Goal: Register for event/course

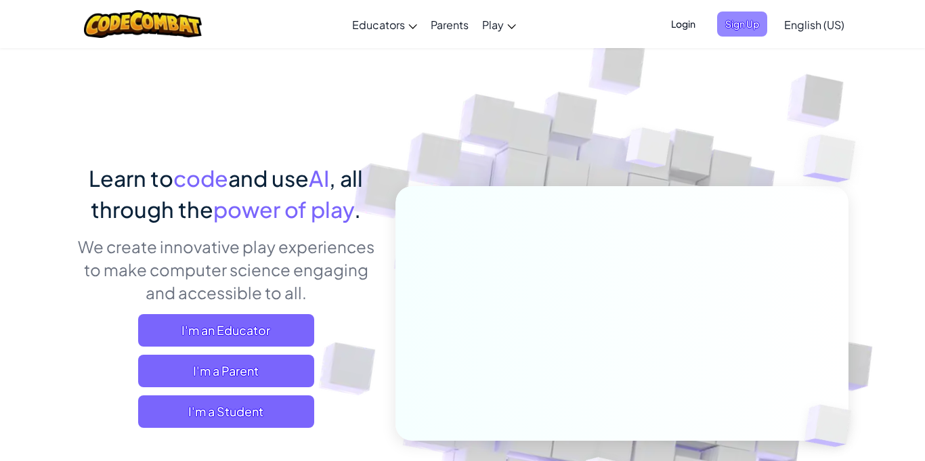
click at [751, 26] on span "Sign Up" at bounding box center [742, 24] width 50 height 25
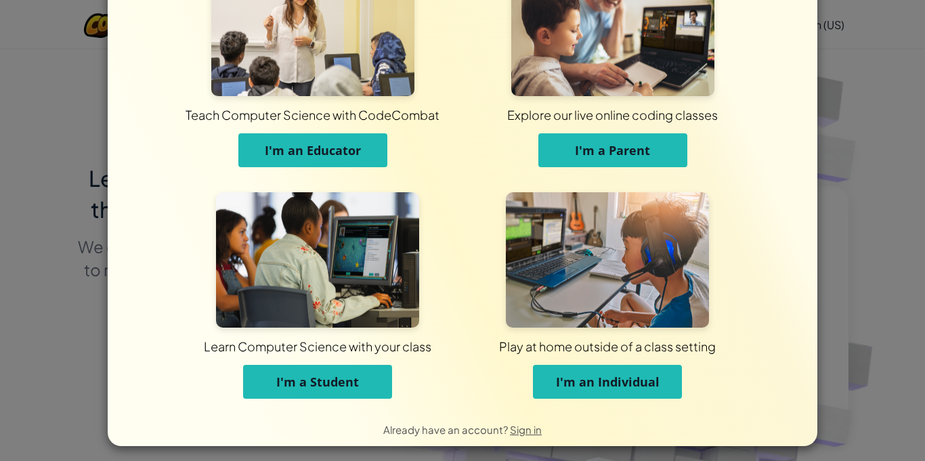
scroll to position [68, 0]
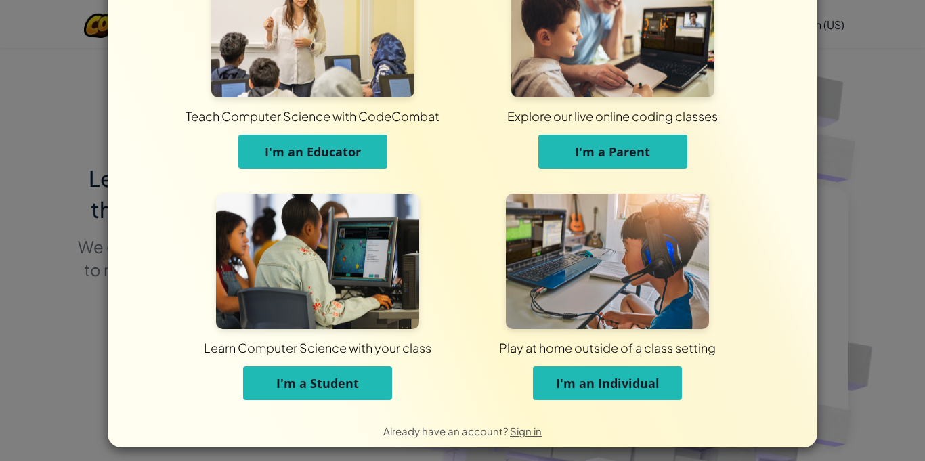
click at [445, 179] on div "Teach Computer Science with CodeCombat I'm an Educator" at bounding box center [313, 72] width 300 height 220
click at [573, 385] on span "I'm an Individual" at bounding box center [608, 383] width 104 height 16
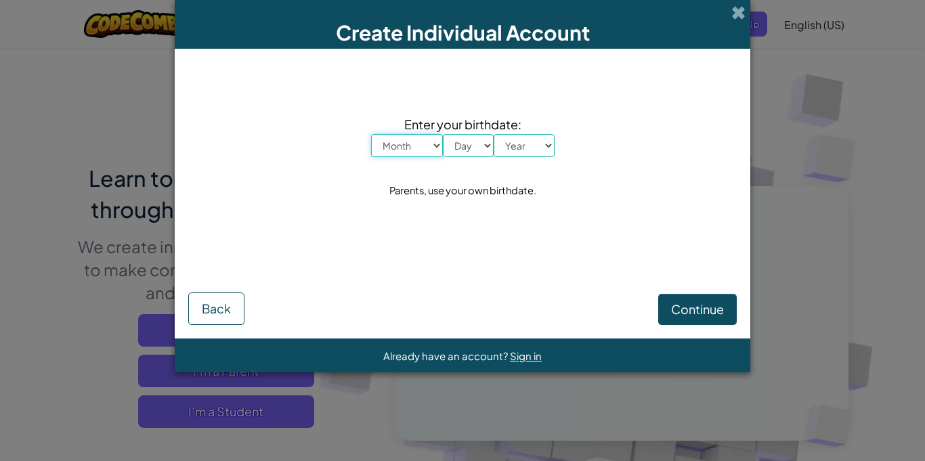
scroll to position [0, 0]
click at [398, 148] on select "Month January February March April May June July August September October Novem…" at bounding box center [407, 145] width 72 height 23
select select "5"
click at [371, 134] on select "Month January February March April May June July August September October Novem…" at bounding box center [407, 145] width 72 height 23
click at [469, 154] on select "Day 1 2 3 4 5 6 7 8 9 10 11 12 13 14 15 16 17 18 19 20 21 22 23 24 25 26 27 28 …" at bounding box center [468, 145] width 51 height 23
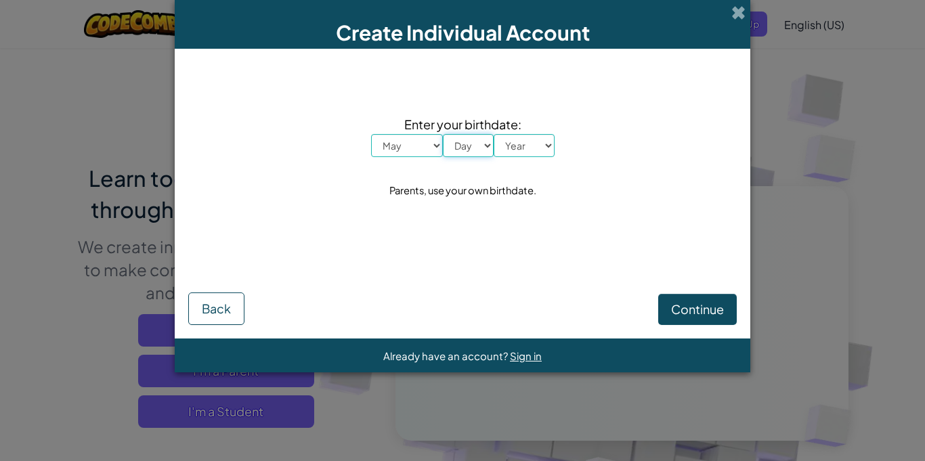
select select "10"
click at [443, 134] on select "Day 1 2 3 4 5 6 7 8 9 10 11 12 13 14 15 16 17 18 19 20 21 22 23 24 25 26 27 28 …" at bounding box center [468, 145] width 51 height 23
click at [527, 149] on select "Year 2025 2024 2023 2022 2021 2020 2019 2018 2017 2016 2015 2014 2013 2012 2011…" at bounding box center [524, 145] width 61 height 23
select select "2005"
click at [494, 134] on select "Year 2025 2024 2023 2022 2021 2020 2019 2018 2017 2016 2015 2014 2013 2012 2011…" at bounding box center [524, 145] width 61 height 23
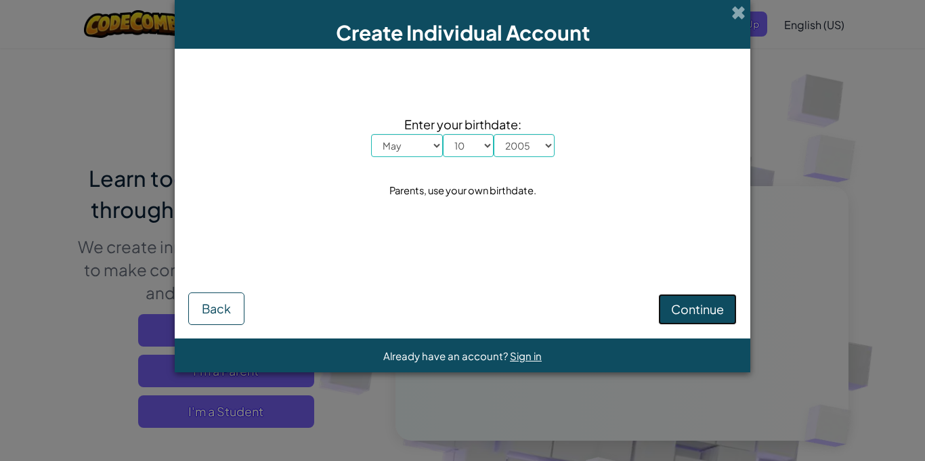
click at [676, 308] on span "Continue" at bounding box center [697, 309] width 53 height 16
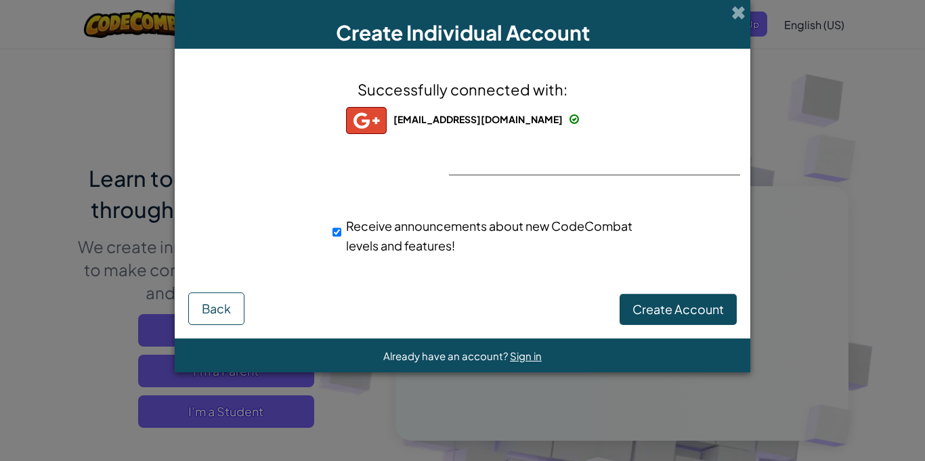
click at [808, 184] on div "Create Individual Account Successfully connected with: 1099359@lcps.org 1099359…" at bounding box center [462, 230] width 925 height 461
click at [601, 160] on div "Successfully connected with: 1099359@lcps.org 1099359@lcps.org 1099359+gplus Re…" at bounding box center [463, 176] width 542 height 228
click at [671, 291] on div "Create Account Back" at bounding box center [462, 307] width 549 height 36
click at [678, 299] on button "Create Account" at bounding box center [678, 309] width 117 height 31
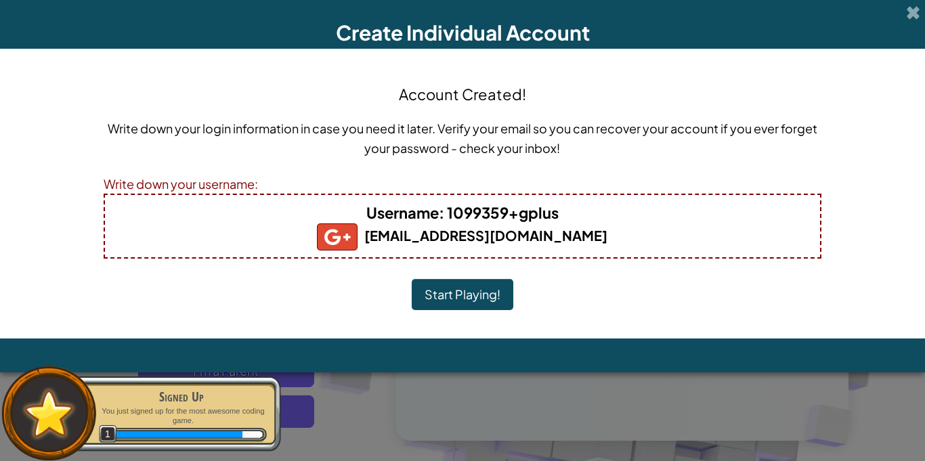
click at [529, 217] on b "Username : 1099359+gplus" at bounding box center [462, 212] width 192 height 19
click at [557, 218] on b "Username : 1099359+gplus" at bounding box center [462, 212] width 192 height 19
click at [165, 232] on h5 "1099359@lcps.org" at bounding box center [463, 237] width 689 height 27
click at [411, 213] on span "Username" at bounding box center [402, 212] width 72 height 19
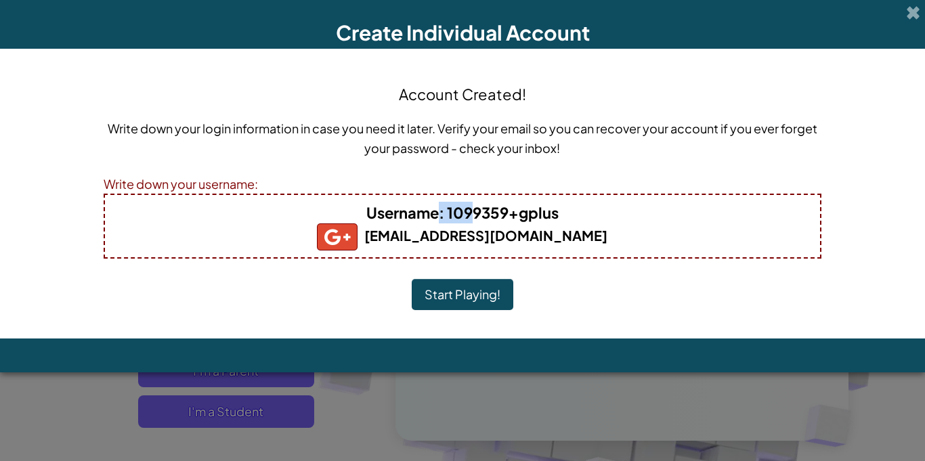
drag, startPoint x: 477, startPoint y: 209, endPoint x: 438, endPoint y: 217, distance: 40.1
click at [438, 217] on b "Username : 1099359+gplus" at bounding box center [462, 212] width 192 height 19
click at [494, 215] on b "Username : 1099359+gplus" at bounding box center [462, 212] width 192 height 19
drag, startPoint x: 450, startPoint y: 208, endPoint x: 562, endPoint y: 211, distance: 112.5
click at [562, 211] on h4 "Username : 1099359+gplus" at bounding box center [463, 213] width 689 height 22
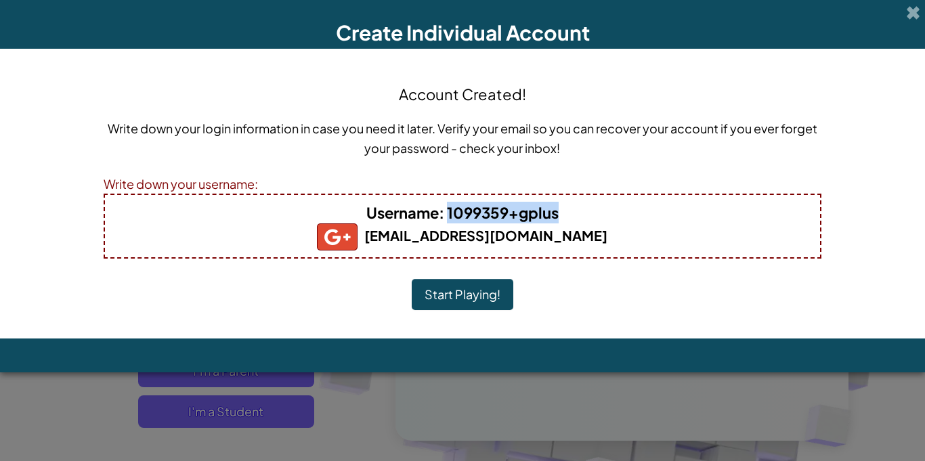
copy b "1099359+gplus"
click at [505, 297] on button "Start Playing!" at bounding box center [463, 294] width 102 height 31
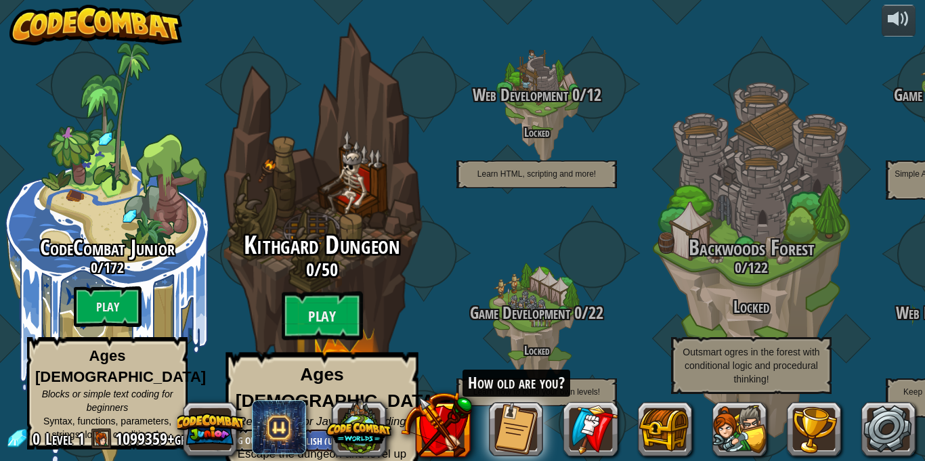
click at [335, 207] on div "Kithgard Dungeon 0 / 50 Play Ages [DEMOGRAPHIC_DATA]+ Real Python or JavaScript…" at bounding box center [321, 257] width 257 height 515
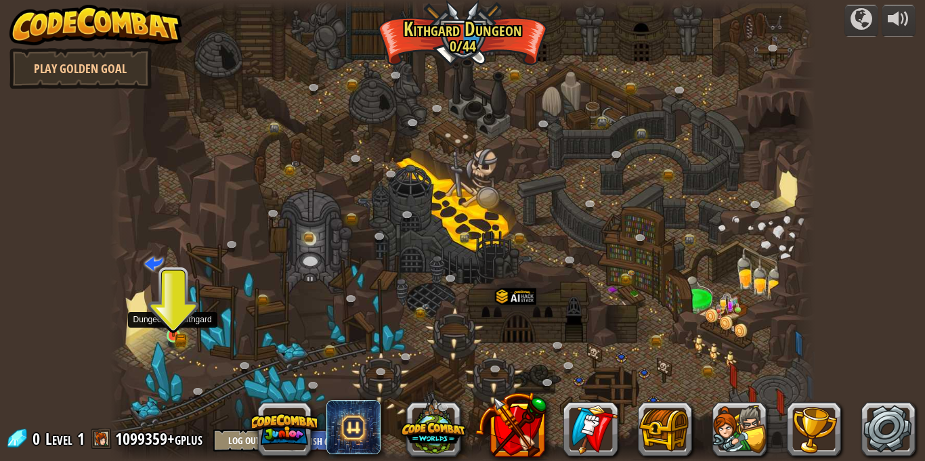
click at [171, 322] on img at bounding box center [174, 319] width 10 height 10
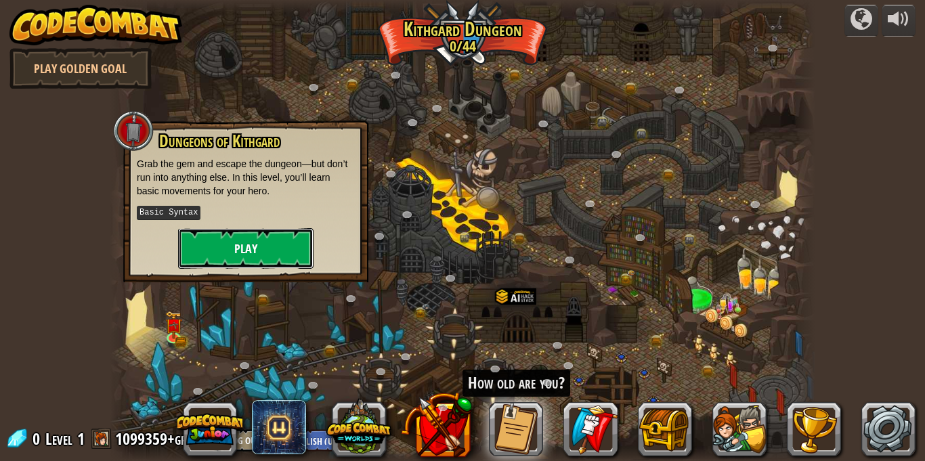
click at [255, 247] on button "Play" at bounding box center [245, 248] width 135 height 41
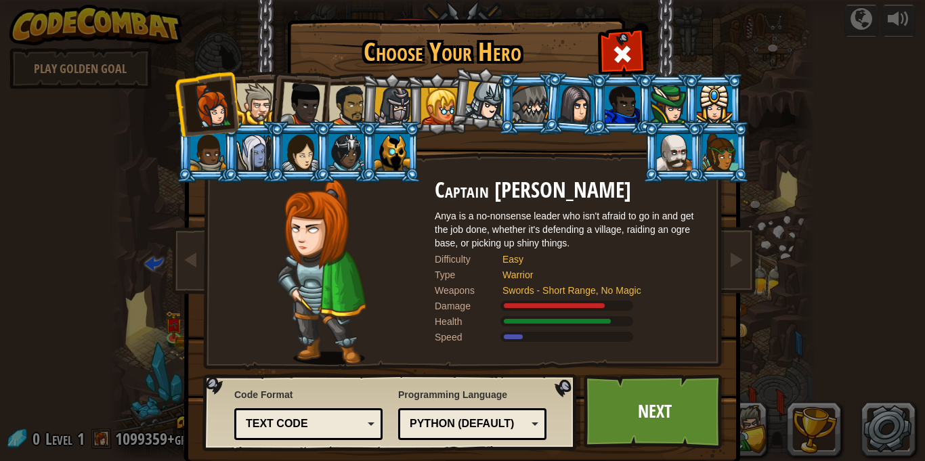
click at [538, 103] on div at bounding box center [530, 104] width 35 height 37
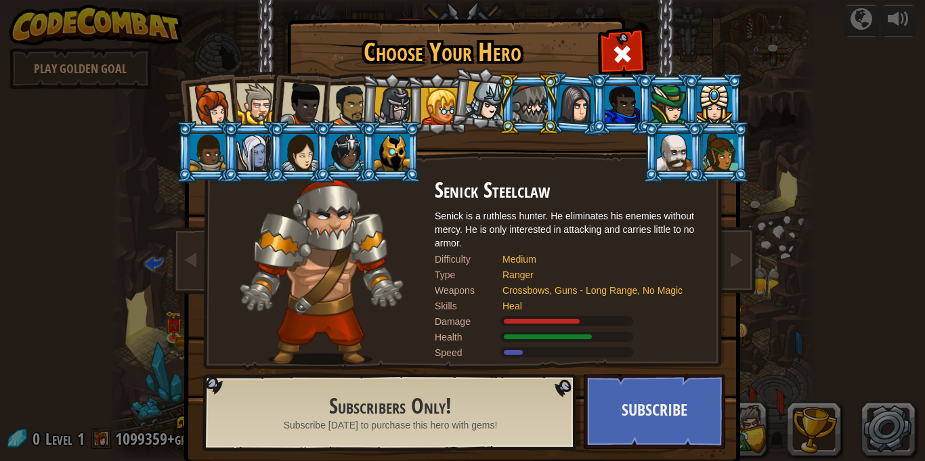
click at [410, 88] on li at bounding box center [436, 104] width 61 height 62
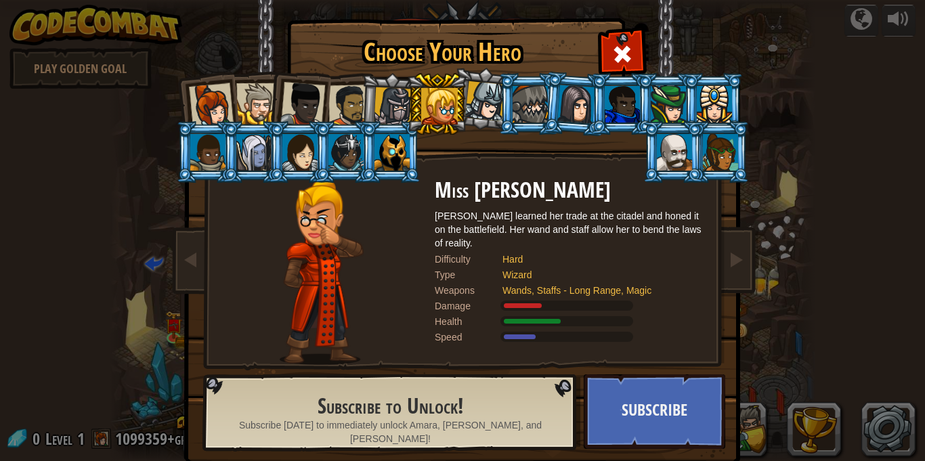
click at [399, 87] on div at bounding box center [393, 106] width 39 height 39
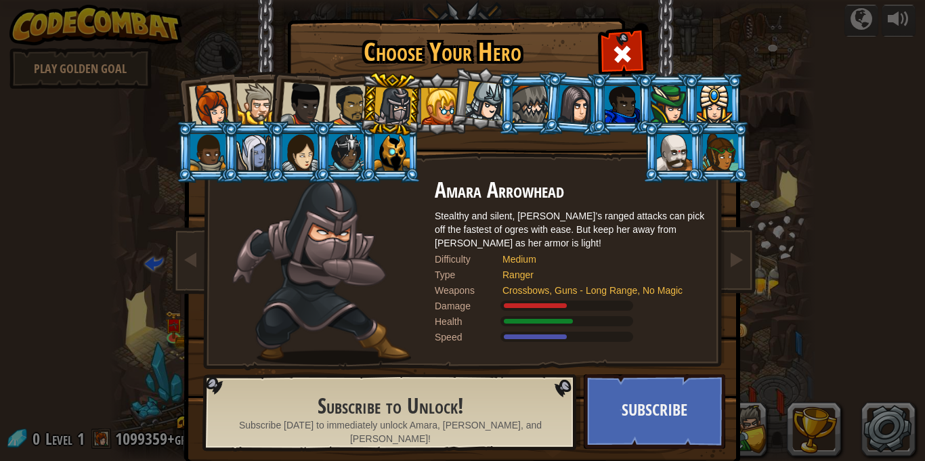
click at [377, 165] on div at bounding box center [392, 152] width 35 height 37
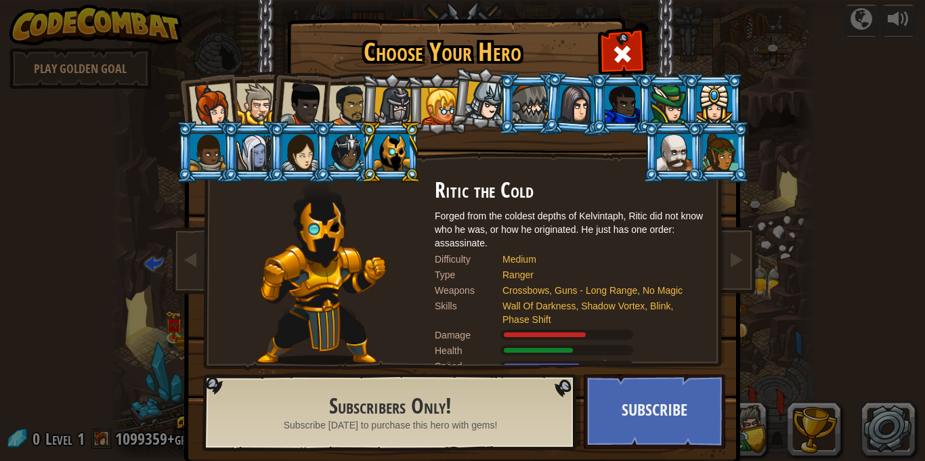
click at [390, 96] on div at bounding box center [393, 106] width 39 height 39
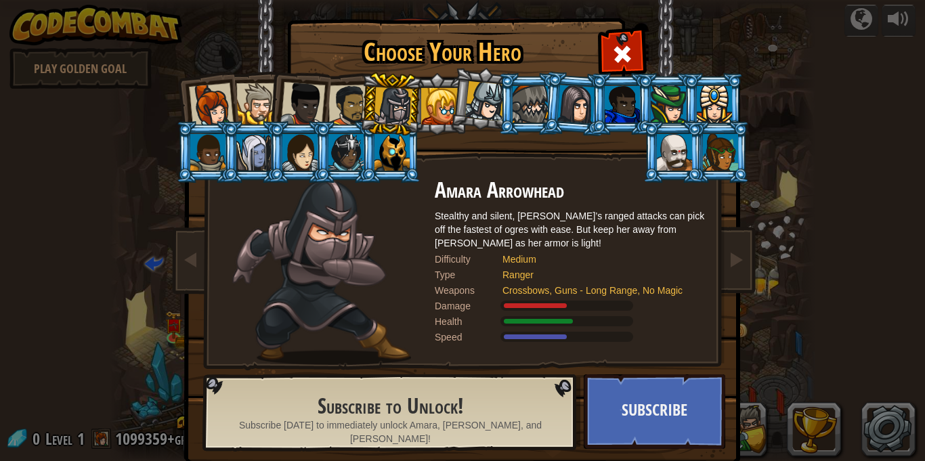
click at [339, 138] on div at bounding box center [346, 152] width 35 height 37
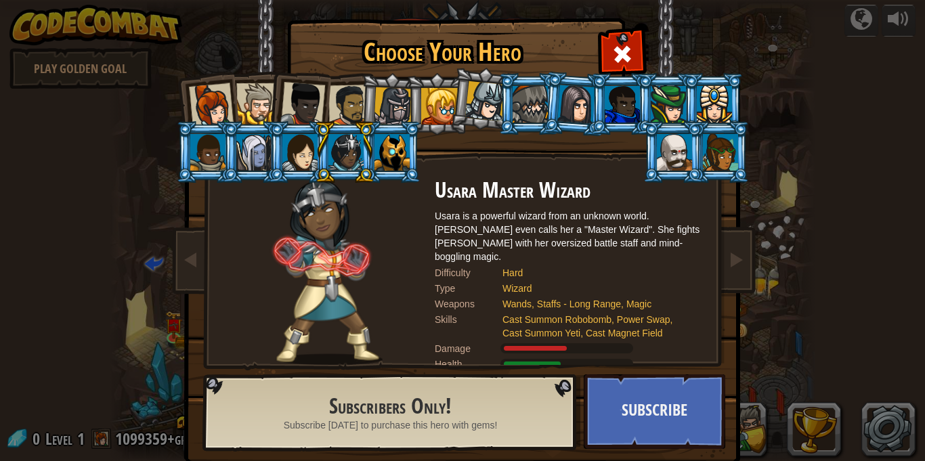
click at [213, 100] on div at bounding box center [211, 105] width 45 height 45
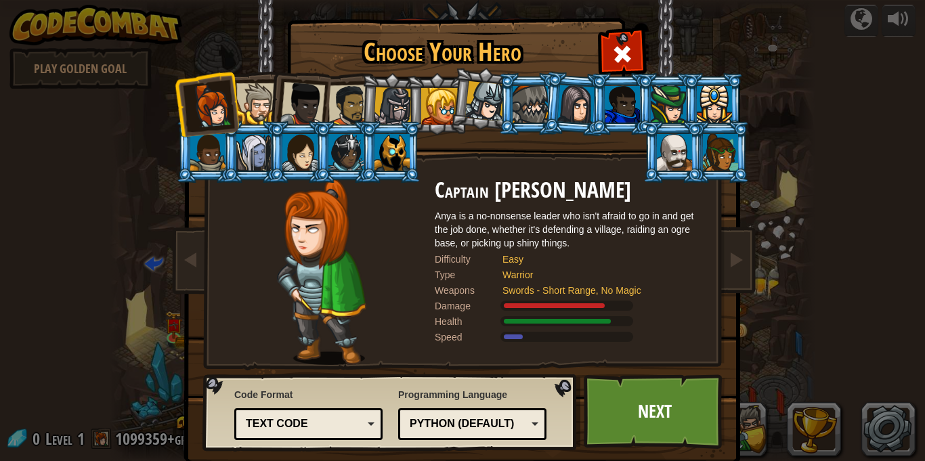
click at [263, 96] on div at bounding box center [256, 103] width 41 height 41
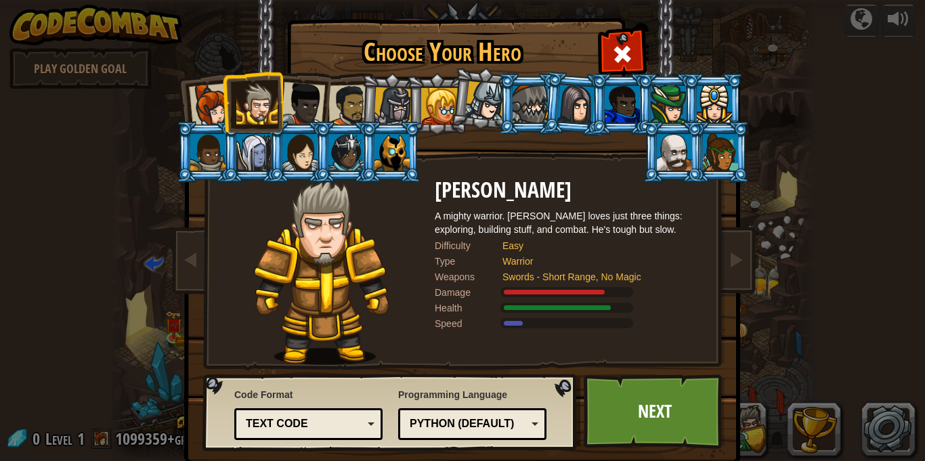
click at [360, 89] on div at bounding box center [350, 106] width 42 height 42
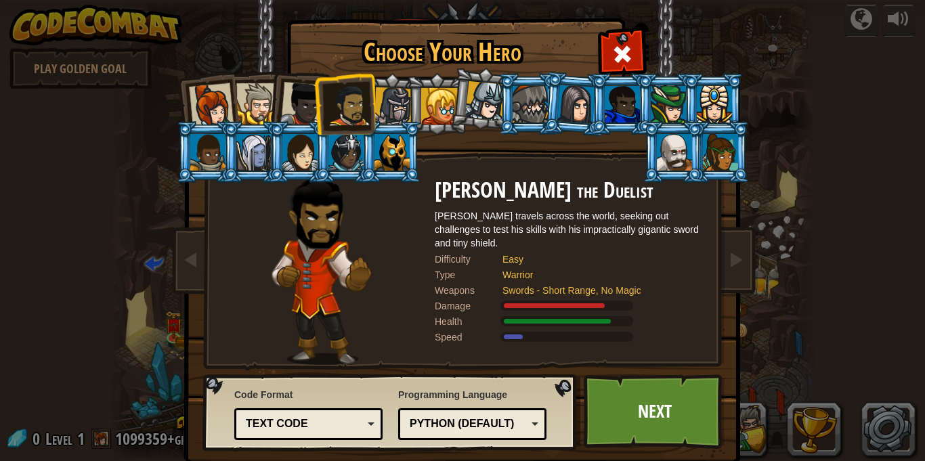
click at [263, 106] on div at bounding box center [256, 103] width 41 height 41
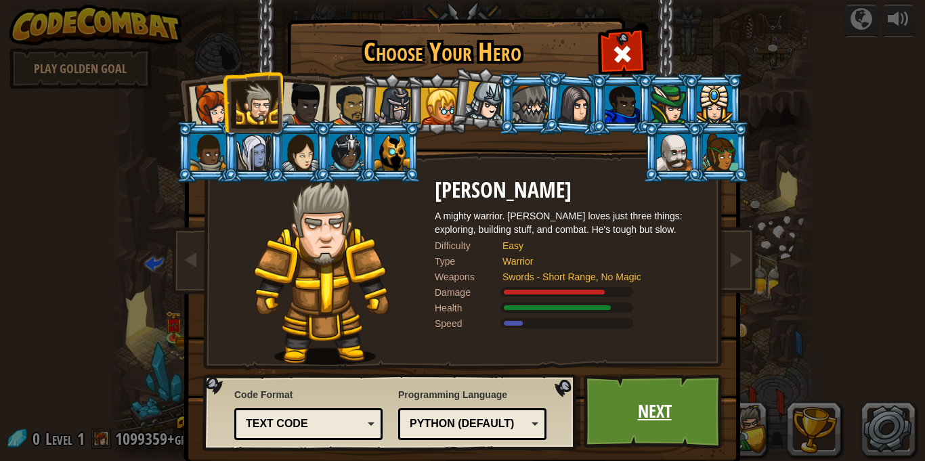
click at [644, 436] on link "Next" at bounding box center [655, 412] width 142 height 75
